Goal: Transaction & Acquisition: Subscribe to service/newsletter

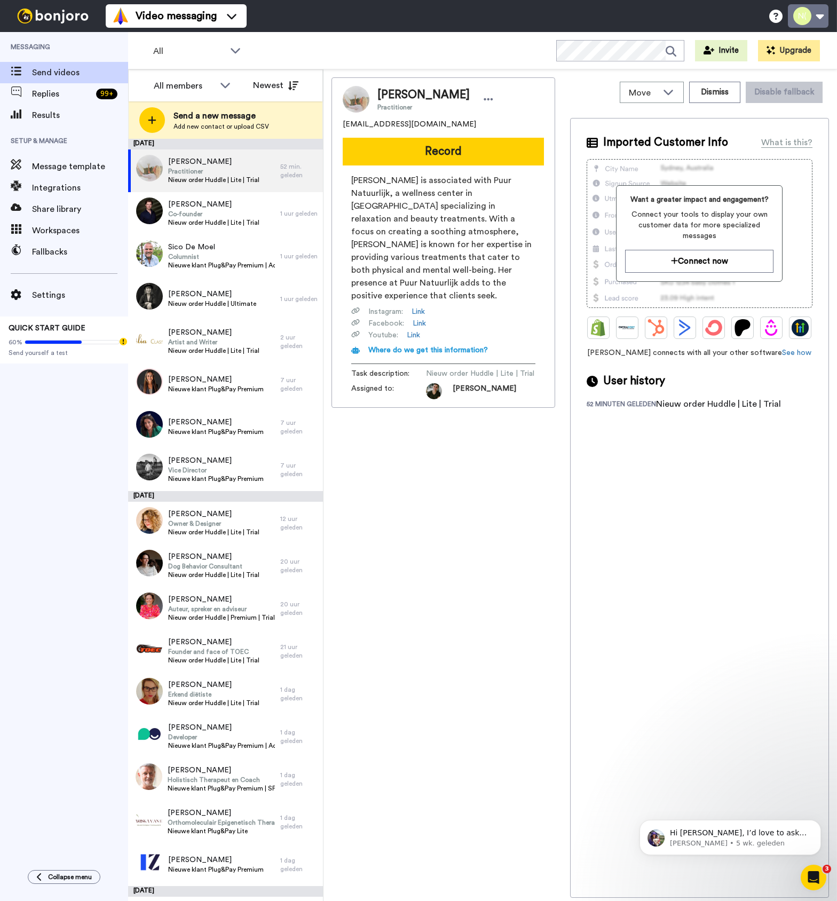
click at [814, 18] on button at bounding box center [808, 15] width 41 height 23
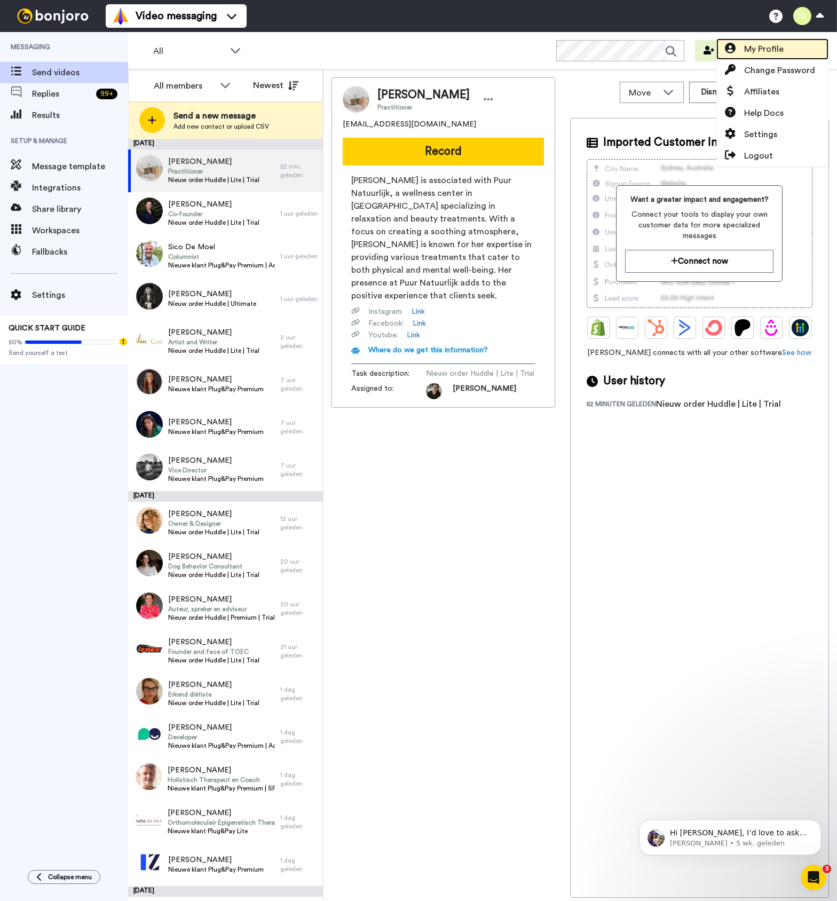
click at [772, 46] on span "My Profile" at bounding box center [763, 49] width 39 height 13
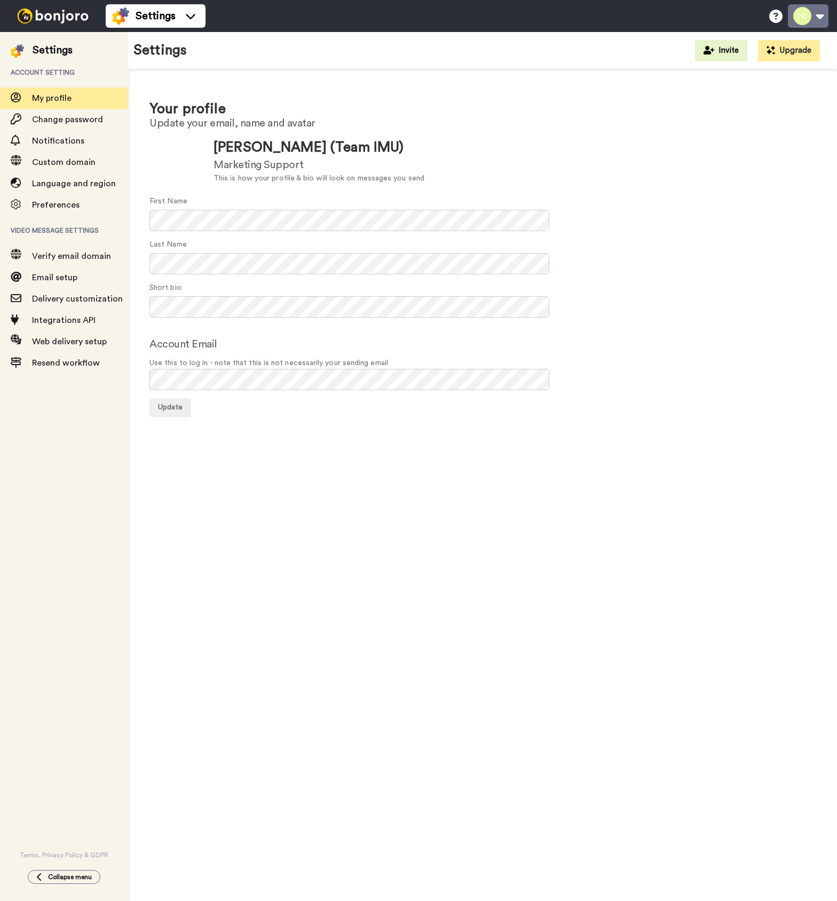
click at [807, 18] on button at bounding box center [808, 15] width 41 height 23
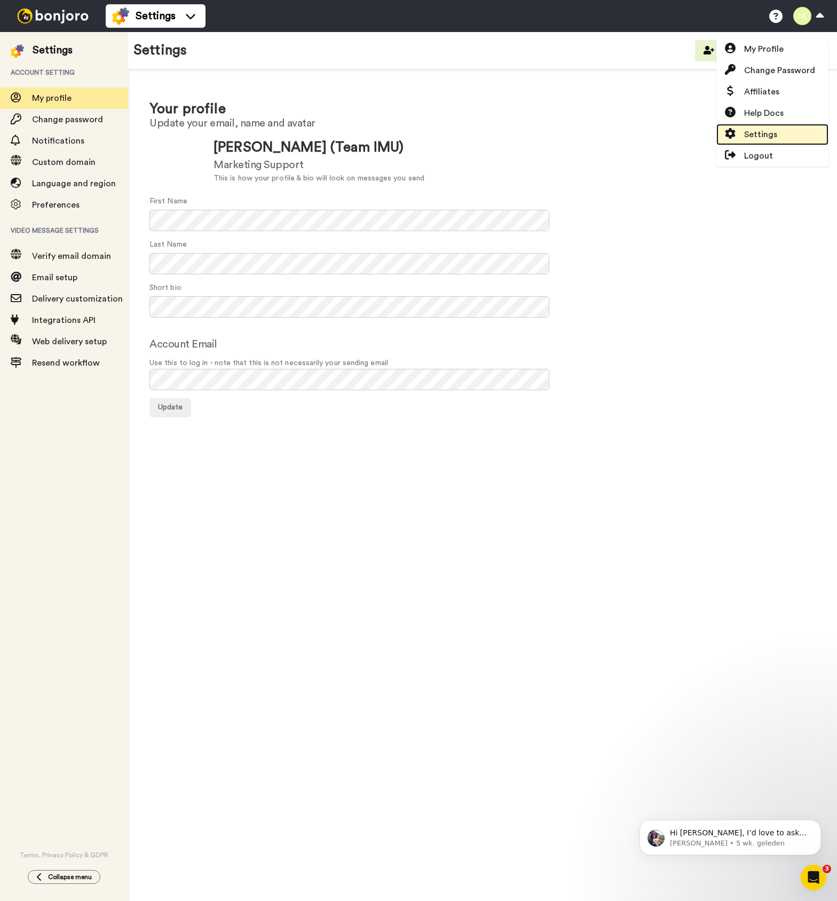
click at [759, 128] on span "Settings" at bounding box center [760, 134] width 33 height 13
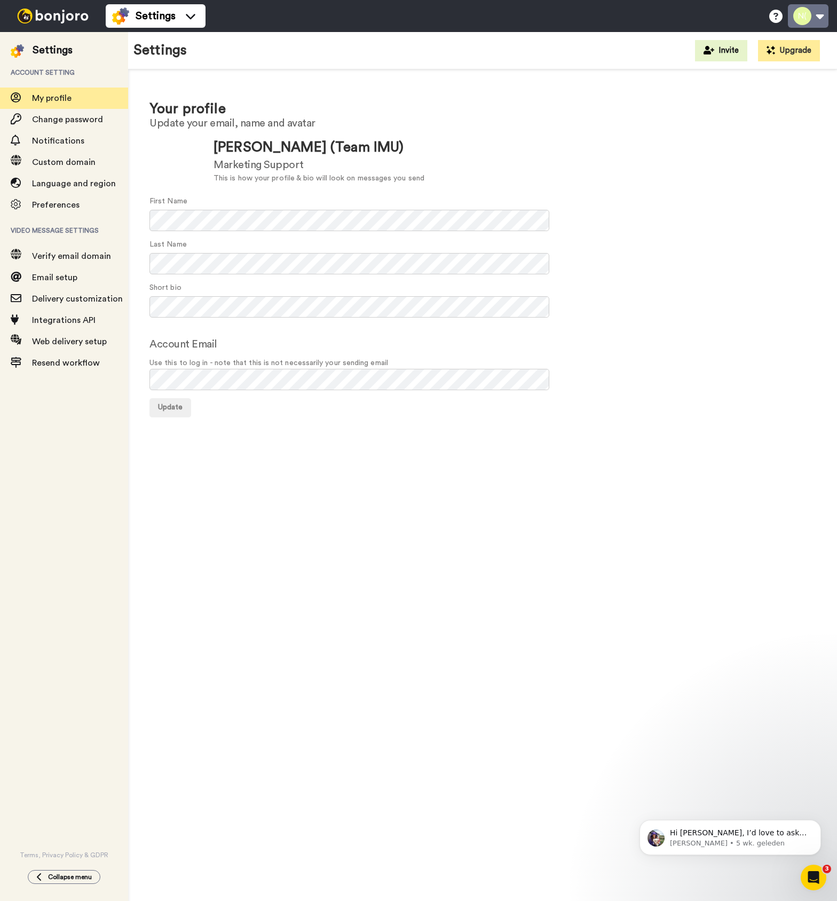
click at [803, 19] on button at bounding box center [808, 15] width 41 height 23
click at [689, 98] on div "Your profile Update your email, name and avatar Update Nadine (Team IMU) Market…" at bounding box center [482, 257] width 709 height 377
click at [781, 53] on button "Upgrade" at bounding box center [789, 50] width 62 height 21
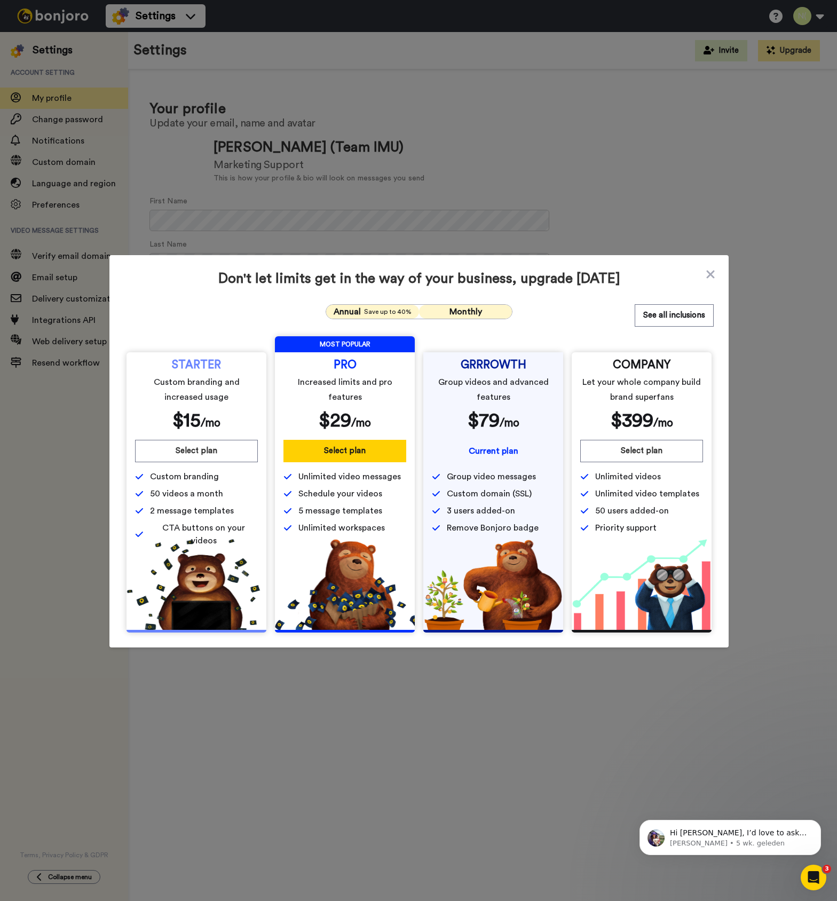
click at [460, 314] on span "Monthly" at bounding box center [465, 311] width 33 height 9
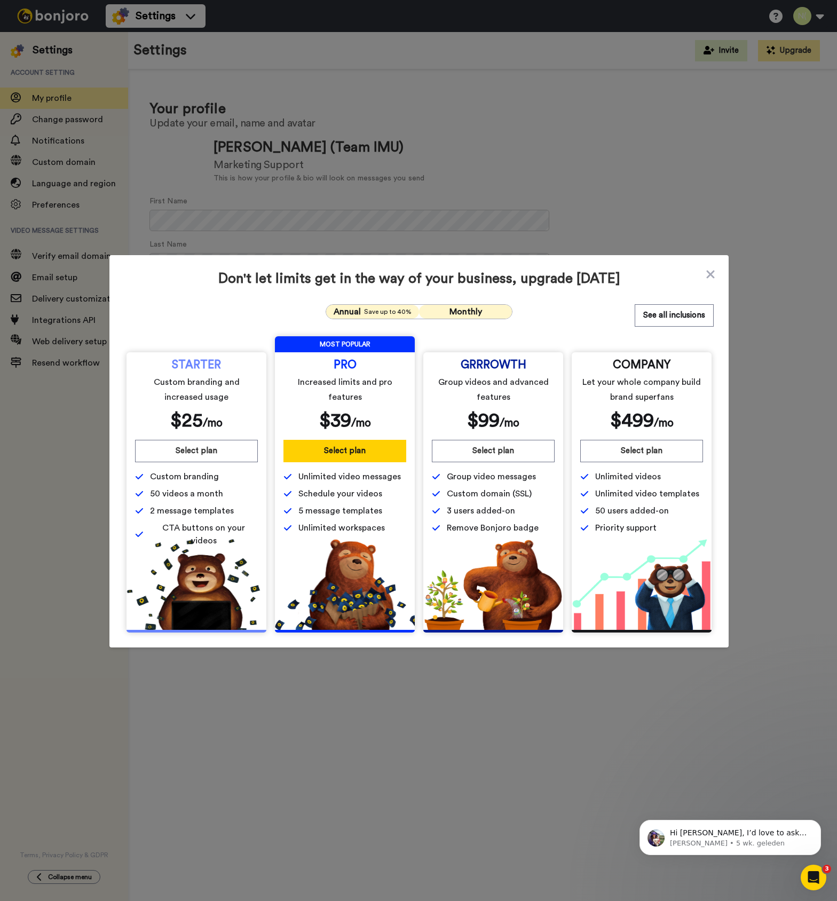
click at [375, 311] on span "Save up to 40%" at bounding box center [388, 311] width 48 height 9
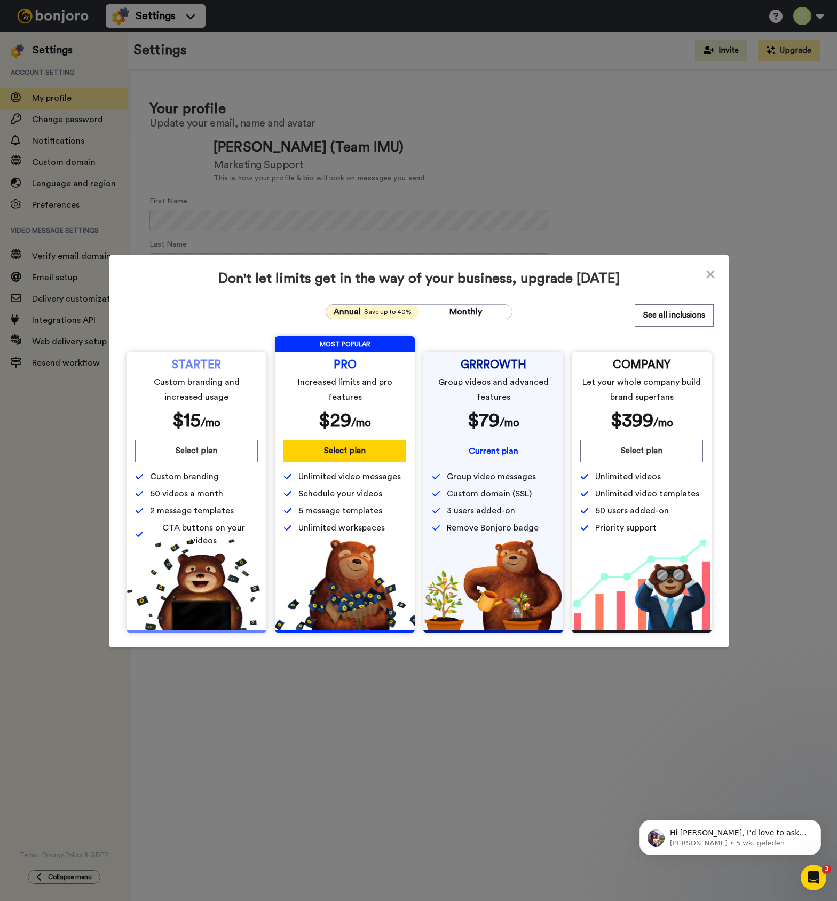
click at [469, 319] on div "Annual Save up to 40% Monthly" at bounding box center [419, 311] width 187 height 15
click at [468, 308] on span "Monthly" at bounding box center [465, 311] width 33 height 9
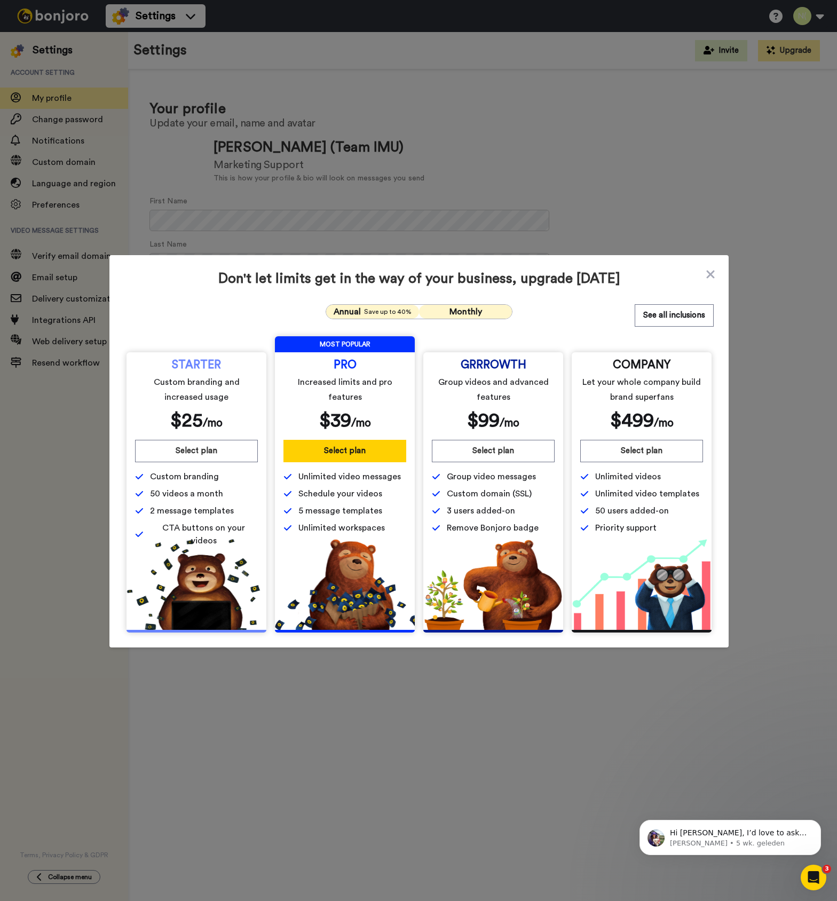
click at [362, 311] on div "Annual Save up to 40%" at bounding box center [372, 311] width 81 height 13
